Goal: Check status: Check status

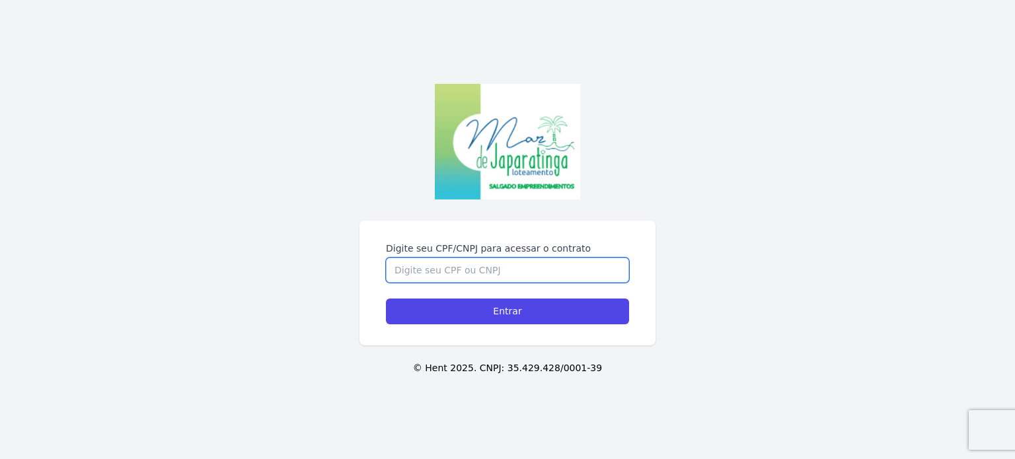
click at [435, 269] on input "Digite seu CPF/CNPJ para acessar o contrato" at bounding box center [507, 270] width 243 height 25
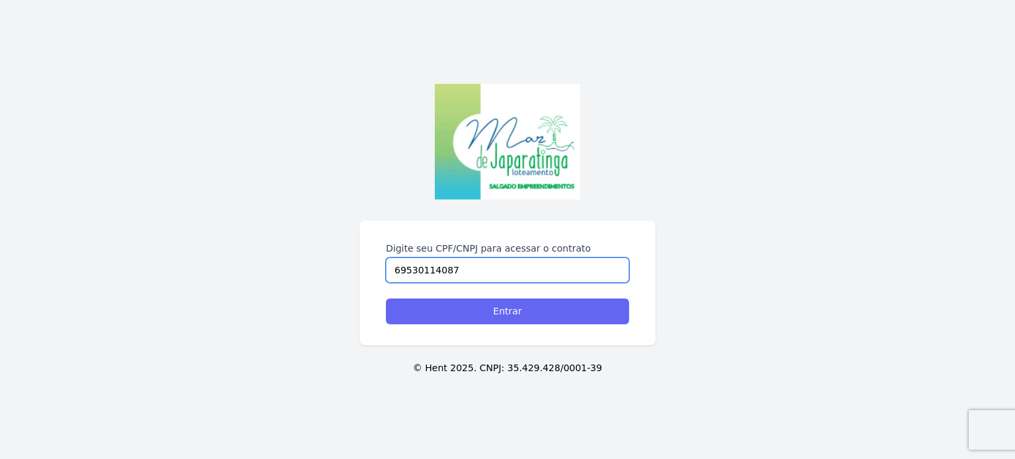
type input "69530114087"
click at [496, 309] on input "Entrar" at bounding box center [507, 312] width 243 height 26
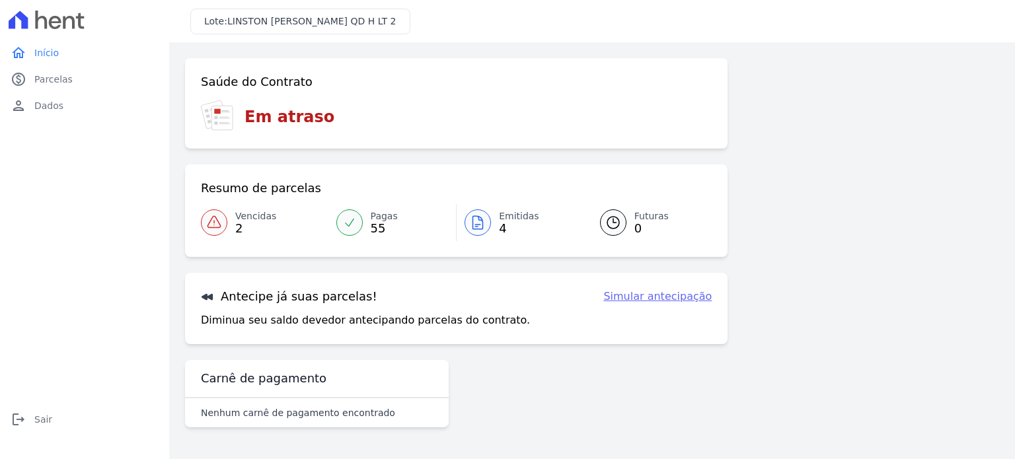
click at [482, 227] on icon at bounding box center [478, 223] width 16 height 16
click at [503, 229] on span "4" at bounding box center [519, 228] width 40 height 11
